Goal: Information Seeking & Learning: Learn about a topic

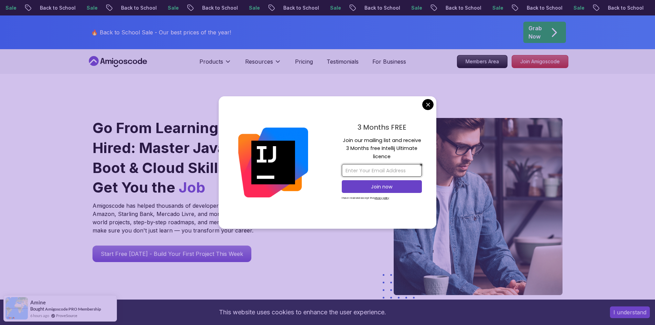
click at [360, 170] on input "email" at bounding box center [382, 170] width 80 height 13
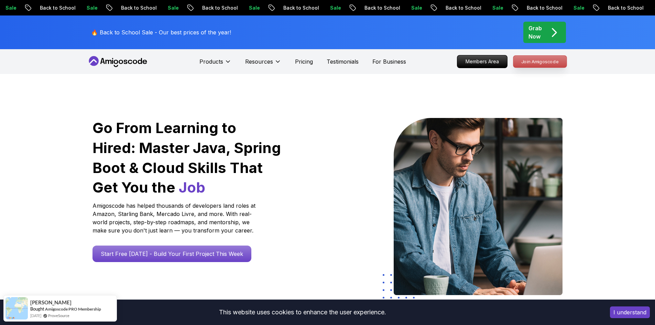
click at [526, 64] on p "Join Amigoscode" at bounding box center [540, 62] width 53 height 12
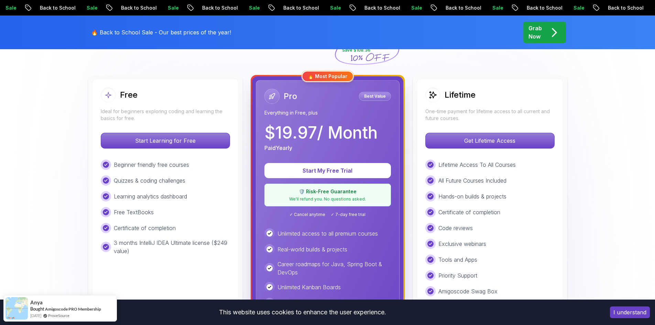
scroll to position [176, 0]
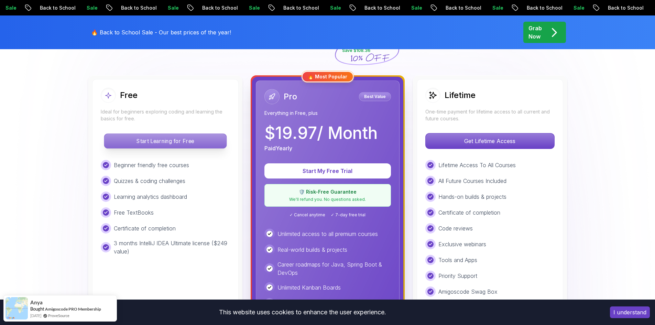
click at [176, 143] on p "Start Learning for Free" at bounding box center [165, 141] width 122 height 14
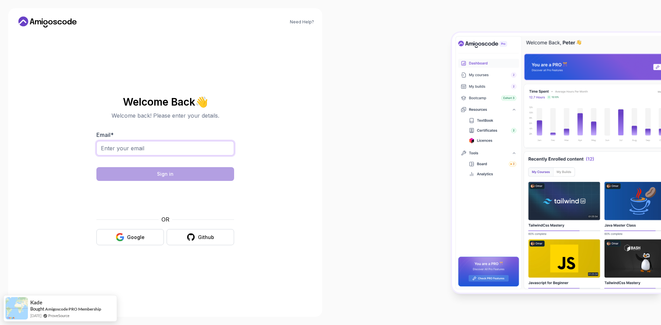
click at [168, 147] on input "Email *" at bounding box center [165, 148] width 138 height 14
type input "[EMAIL_ADDRESS][DOMAIN_NAME]"
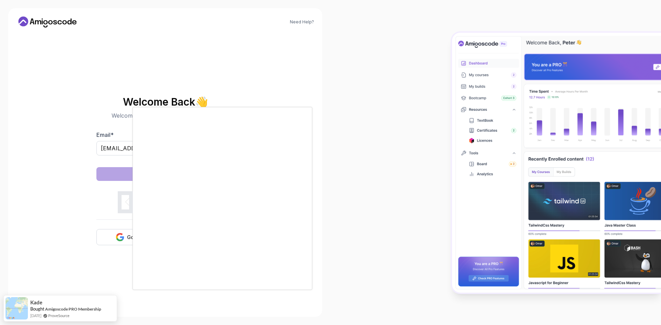
click at [125, 179] on div at bounding box center [330, 162] width 661 height 325
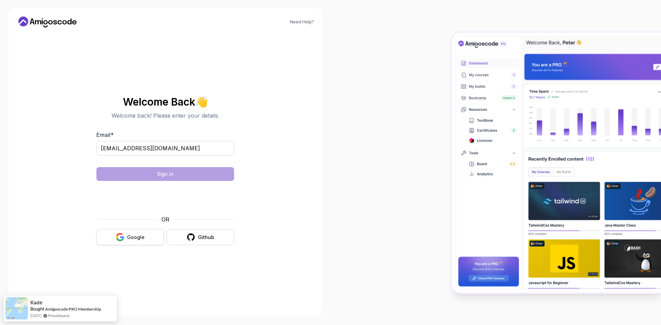
drag, startPoint x: 142, startPoint y: 238, endPoint x: 132, endPoint y: 238, distance: 9.7
click at [132, 238] on div "Google" at bounding box center [136, 237] width 18 height 7
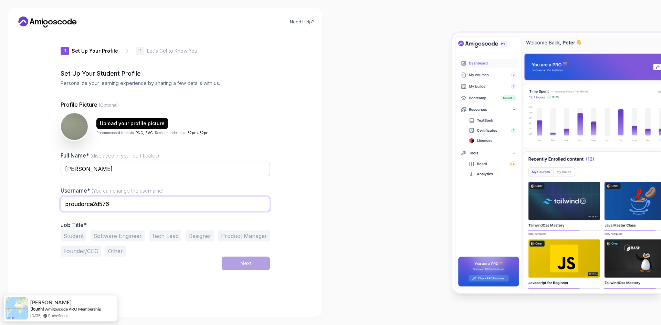
drag, startPoint x: 111, startPoint y: 201, endPoint x: 58, endPoint y: 194, distance: 53.4
click at [58, 194] on div "1 Set Up Your Profile 1 Set Up Your Profile 2 Let's Get to Know You Set Up Your…" at bounding box center [165, 171] width 231 height 276
type input "varun15j"
click at [165, 209] on input "varun15j" at bounding box center [165, 204] width 209 height 14
click at [100, 236] on button "Software Engineer" at bounding box center [117, 236] width 54 height 11
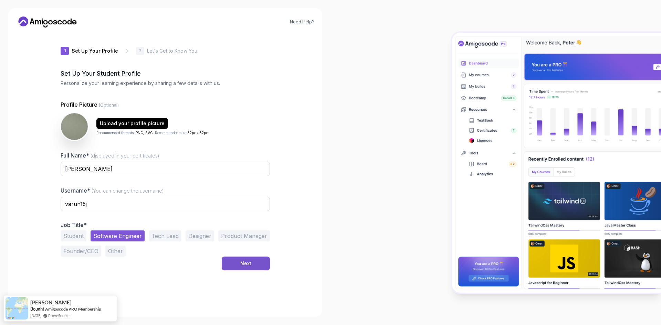
click at [234, 263] on button "Next" at bounding box center [246, 264] width 48 height 14
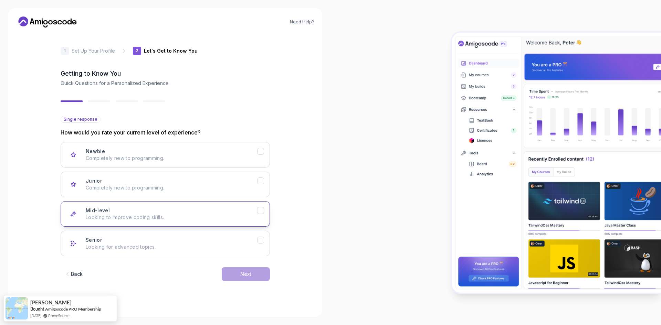
click at [123, 212] on div "Mid-level Looking to improve coding skills." at bounding box center [171, 214] width 171 height 14
click at [229, 271] on button "Next" at bounding box center [246, 274] width 48 height 14
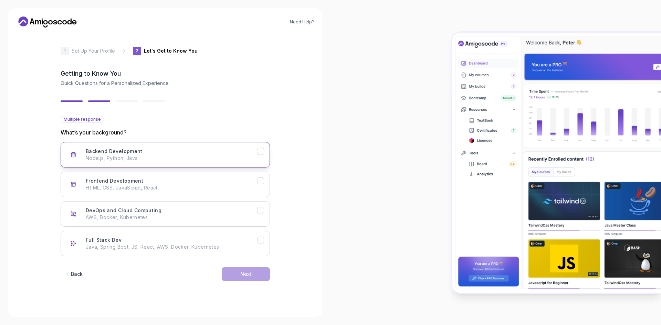
click at [165, 162] on button "Backend Development Node.js, Python, Java" at bounding box center [165, 154] width 209 height 25
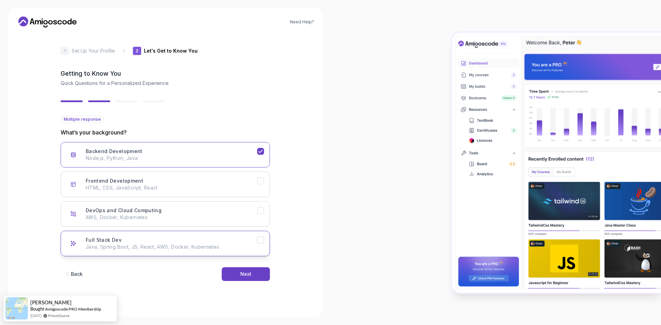
click at [170, 241] on div "Full Stack Dev Java, Spring Boot, JS, React, AWS, Docker, Kubernetes" at bounding box center [171, 244] width 171 height 14
click at [237, 278] on button "Next" at bounding box center [246, 274] width 48 height 14
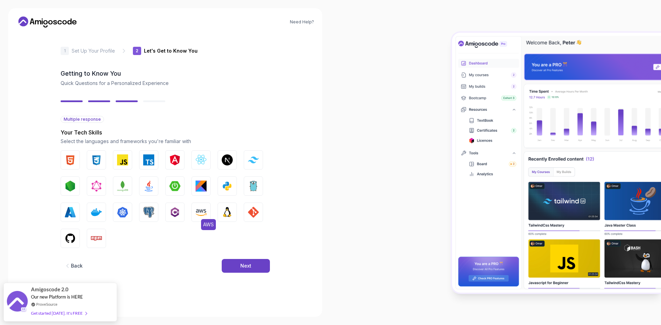
click at [195, 216] on button "AWS" at bounding box center [200, 212] width 19 height 19
click at [152, 216] on img "button" at bounding box center [148, 212] width 11 height 11
click at [125, 213] on img "button" at bounding box center [122, 212] width 11 height 11
click at [99, 211] on img "button" at bounding box center [96, 212] width 11 height 11
click at [169, 186] on button "Spring Boot" at bounding box center [174, 186] width 19 height 19
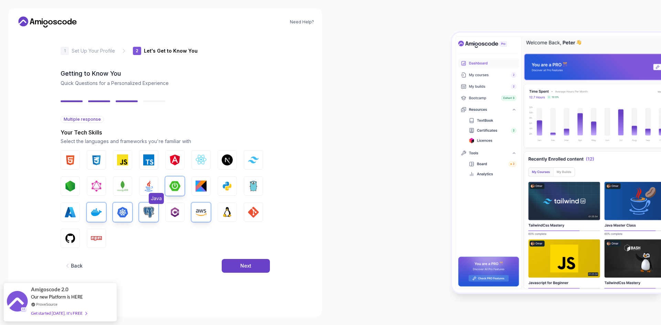
click at [151, 187] on img "button" at bounding box center [148, 186] width 11 height 11
click at [77, 243] on button "GitHub" at bounding box center [70, 238] width 19 height 19
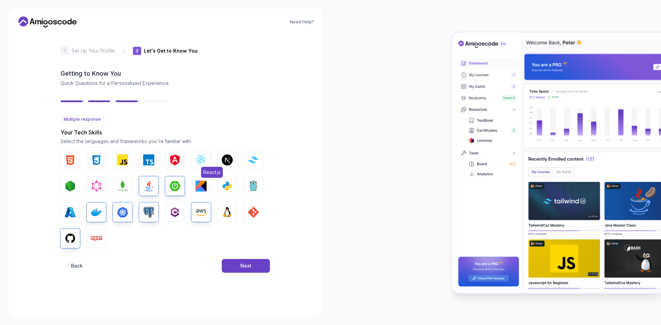
click at [204, 163] on img "button" at bounding box center [200, 159] width 11 height 11
click at [197, 186] on img "button" at bounding box center [200, 186] width 11 height 11
click at [246, 262] on button "Next" at bounding box center [246, 266] width 48 height 14
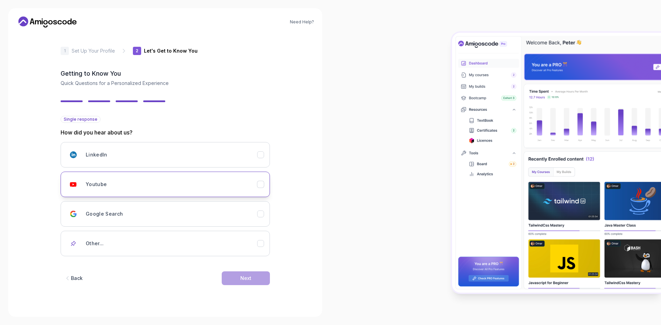
click at [160, 182] on div "Youtube" at bounding box center [171, 185] width 171 height 14
click at [235, 278] on button "Next" at bounding box center [246, 278] width 48 height 14
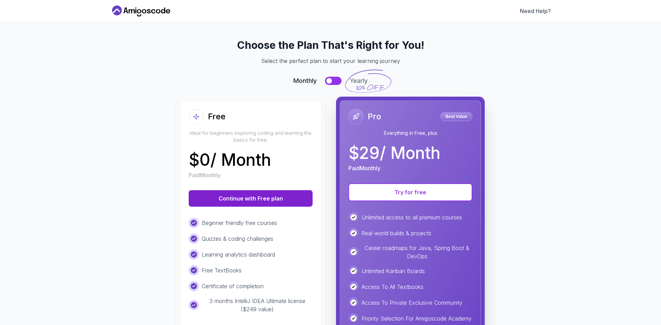
click at [241, 206] on button "Continue with Free plan" at bounding box center [251, 198] width 124 height 17
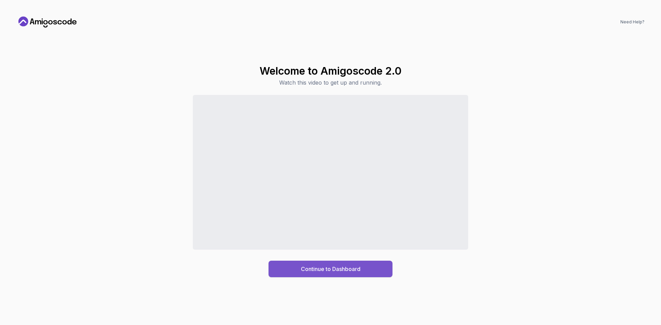
click at [276, 268] on button "Continue to Dashboard" at bounding box center [330, 269] width 124 height 17
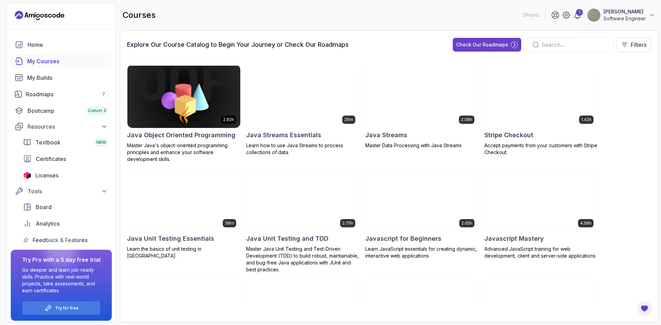
scroll to position [521, 0]
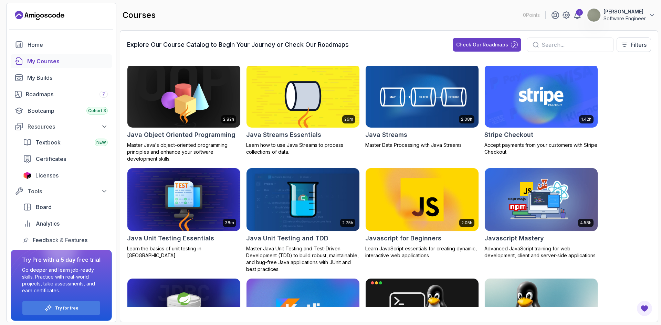
click at [312, 113] on img at bounding box center [303, 96] width 118 height 66
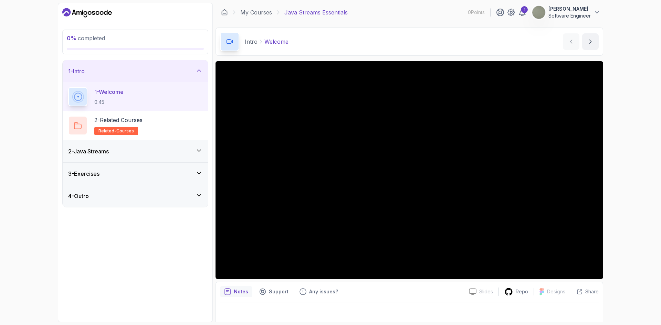
click at [176, 148] on div "2 - Java Streams" at bounding box center [135, 151] width 134 height 8
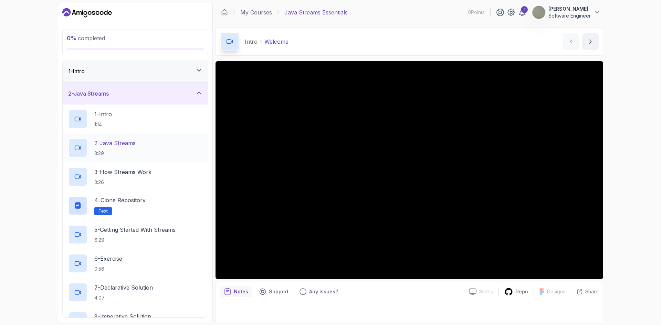
click at [134, 142] on p "2 - Java Streams" at bounding box center [114, 143] width 41 height 8
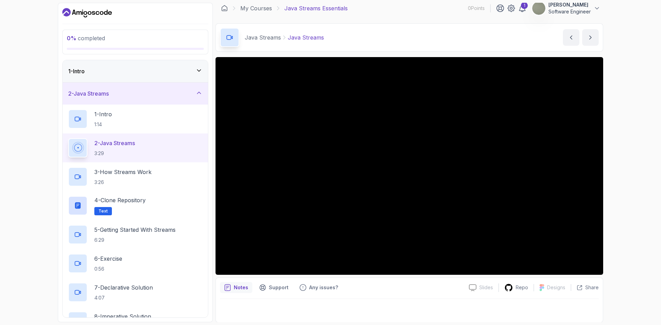
scroll to position [4, 0]
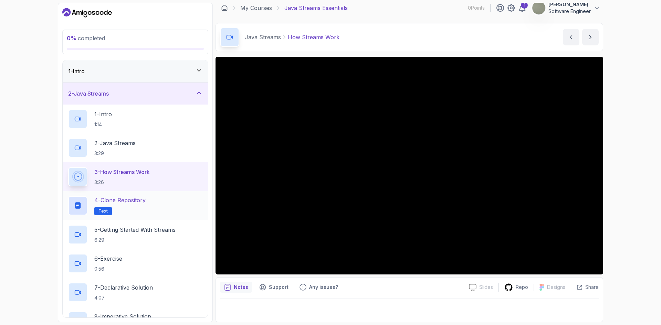
click at [124, 208] on h2 "4 - Clone Repository Text" at bounding box center [119, 205] width 51 height 19
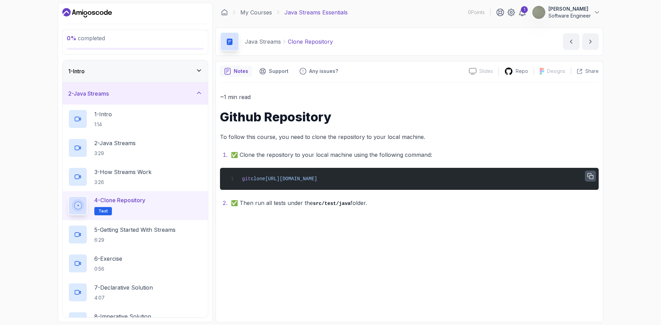
click at [591, 175] on icon "button" at bounding box center [590, 176] width 6 height 6
click at [131, 229] on p "5 - Getting Started With Streams" at bounding box center [134, 230] width 81 height 8
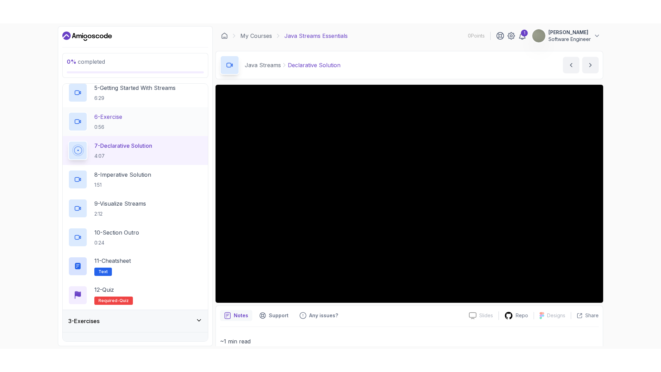
scroll to position [179, 0]
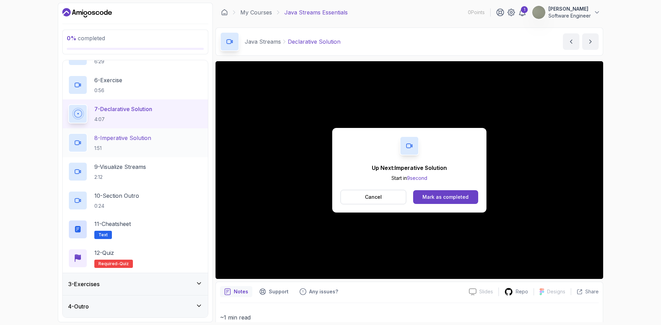
click at [140, 143] on h2 "8 - Imperative Solution 1:51" at bounding box center [122, 143] width 57 height 18
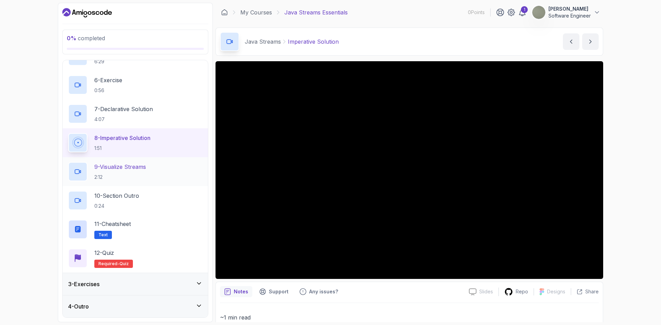
click at [131, 170] on p "9 - Visualize Streams" at bounding box center [120, 167] width 52 height 8
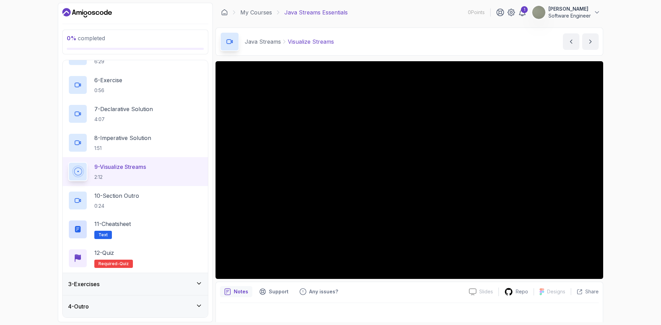
scroll to position [132, 0]
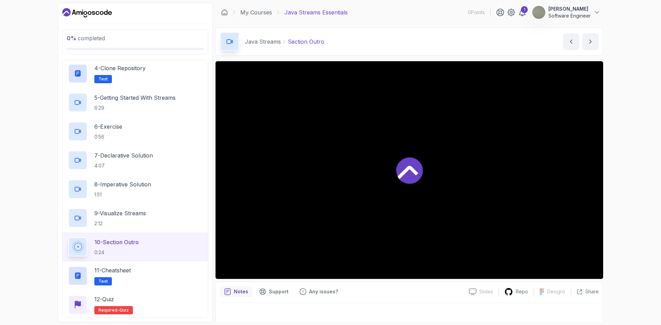
scroll to position [179, 0]
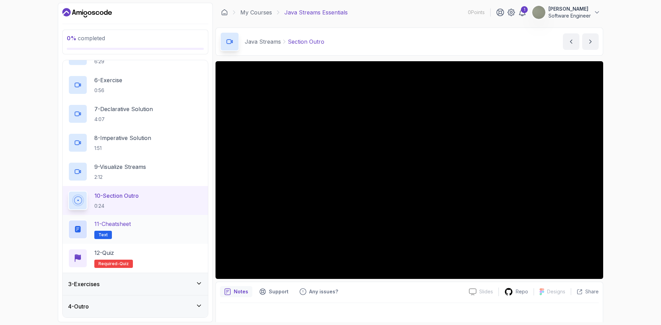
click at [120, 225] on p "11 - Cheatsheet" at bounding box center [112, 224] width 36 height 8
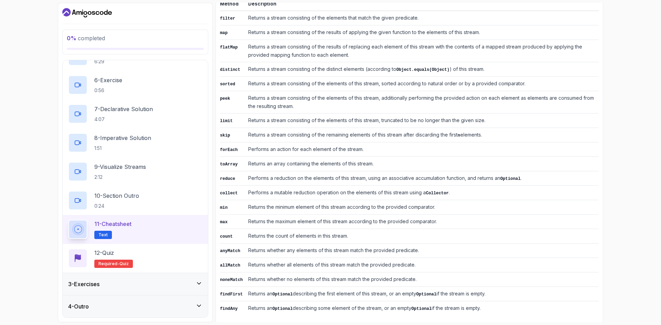
scroll to position [264, 0]
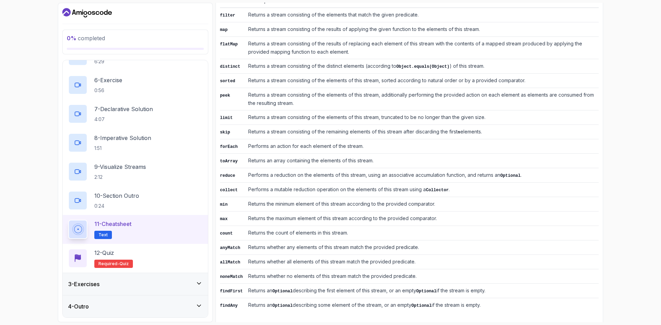
click at [170, 282] on div "3 - Exercises" at bounding box center [135, 284] width 134 height 8
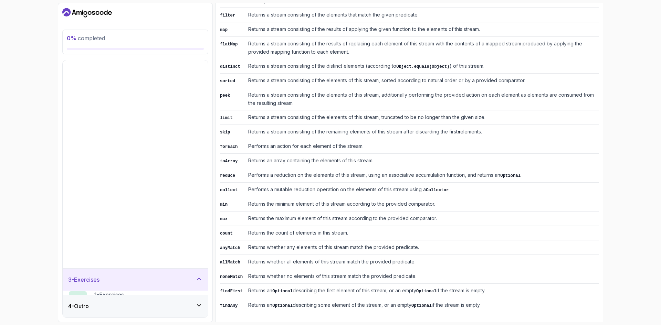
scroll to position [0, 0]
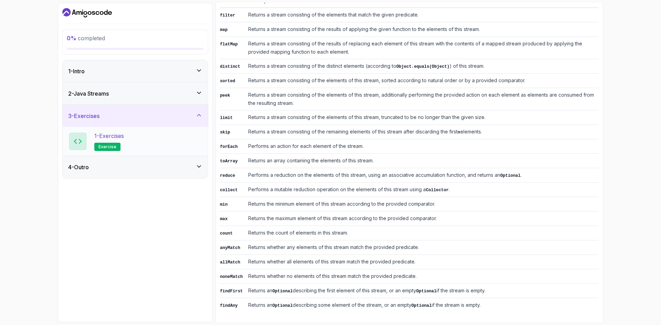
click at [142, 145] on div "1 - Exercises exercise" at bounding box center [135, 141] width 134 height 19
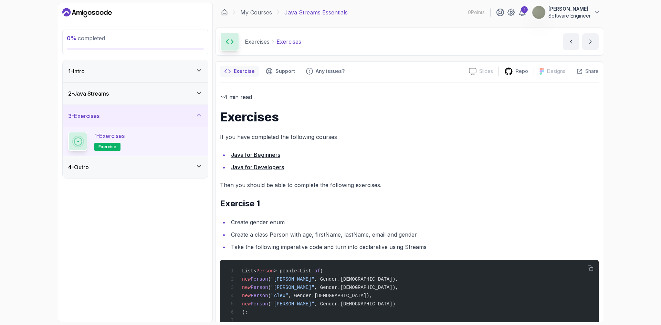
click at [259, 166] on link "Java for Developers" at bounding box center [257, 167] width 53 height 7
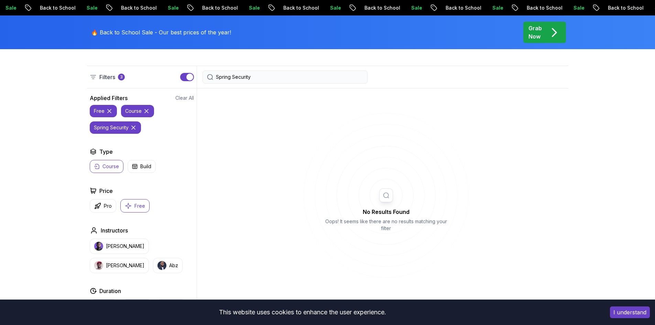
scroll to position [172, 0]
